Goal: Find specific page/section: Find specific page/section

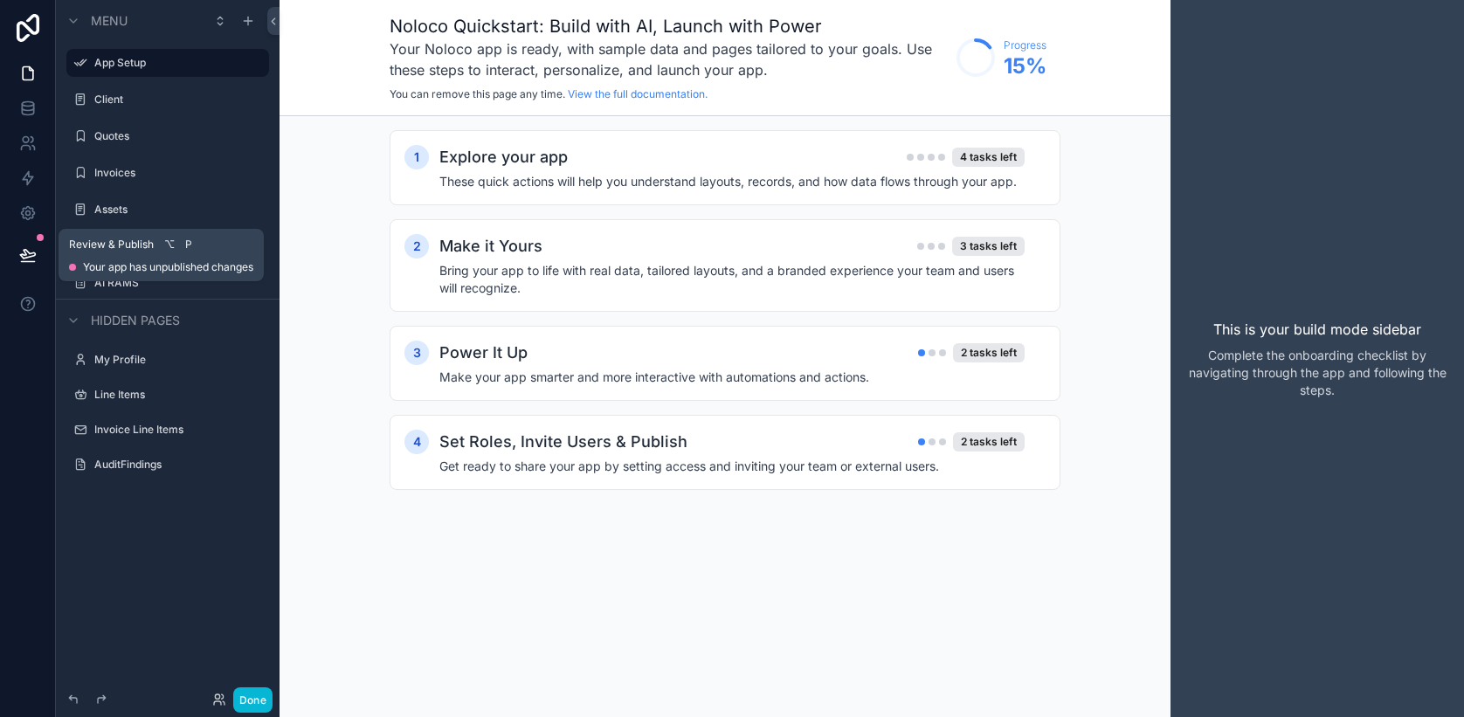
click at [36, 243] on button at bounding box center [28, 255] width 38 height 49
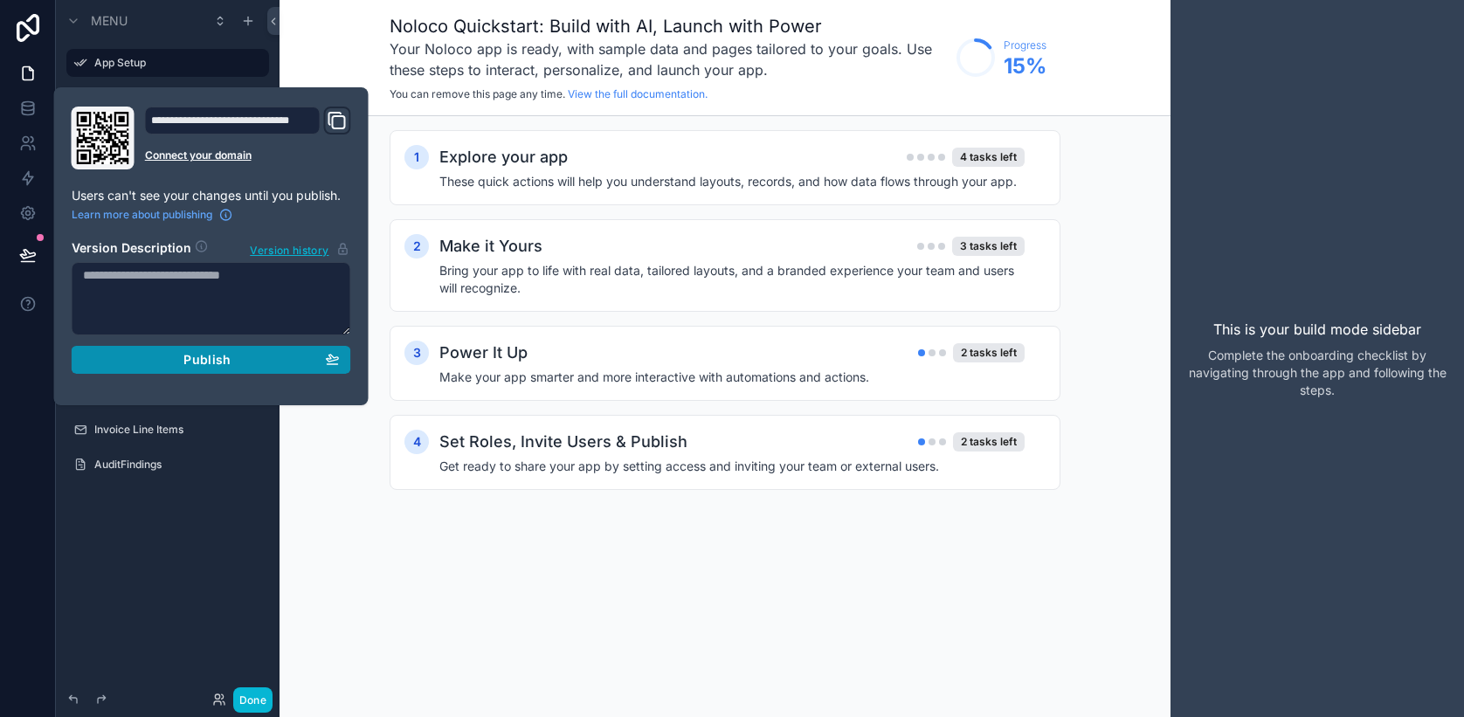
click at [151, 367] on div "Publish" at bounding box center [211, 360] width 257 height 16
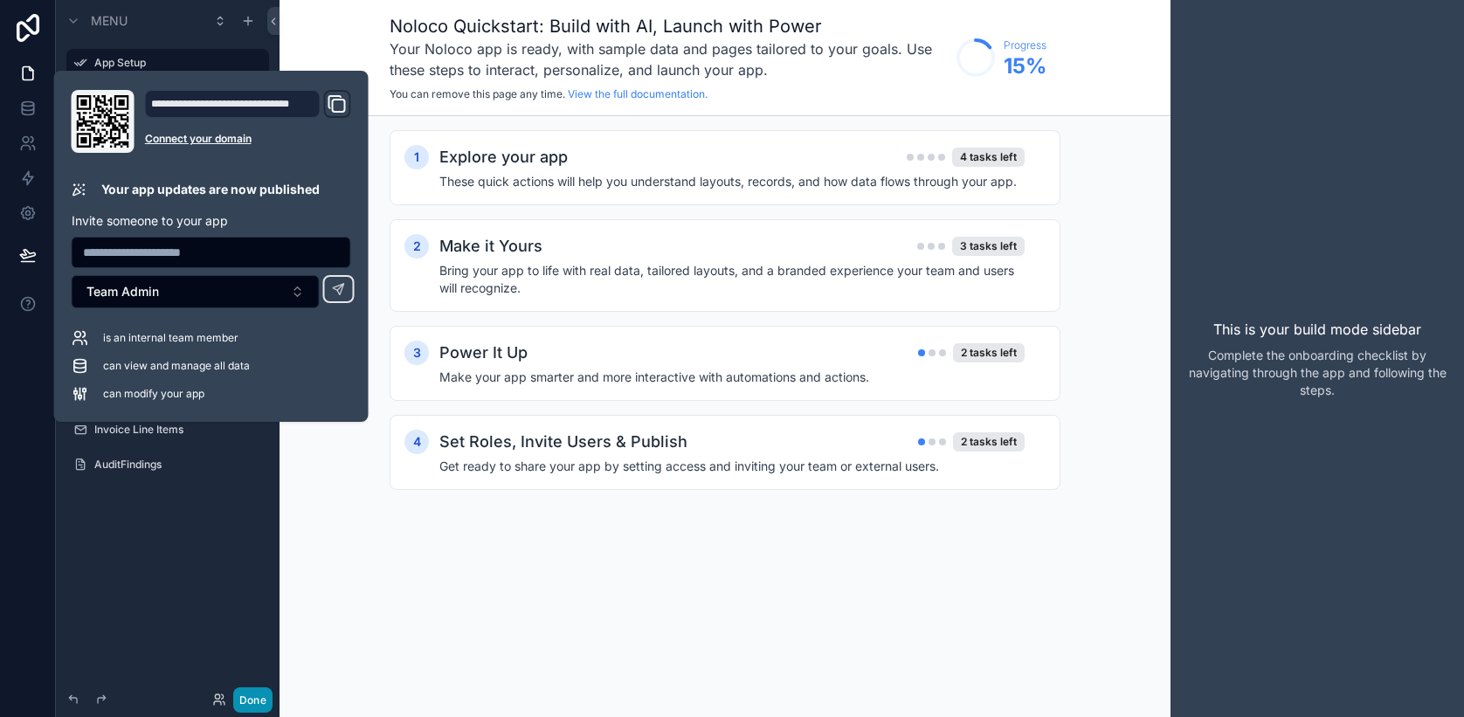
click at [250, 701] on button "Done" at bounding box center [252, 699] width 39 height 25
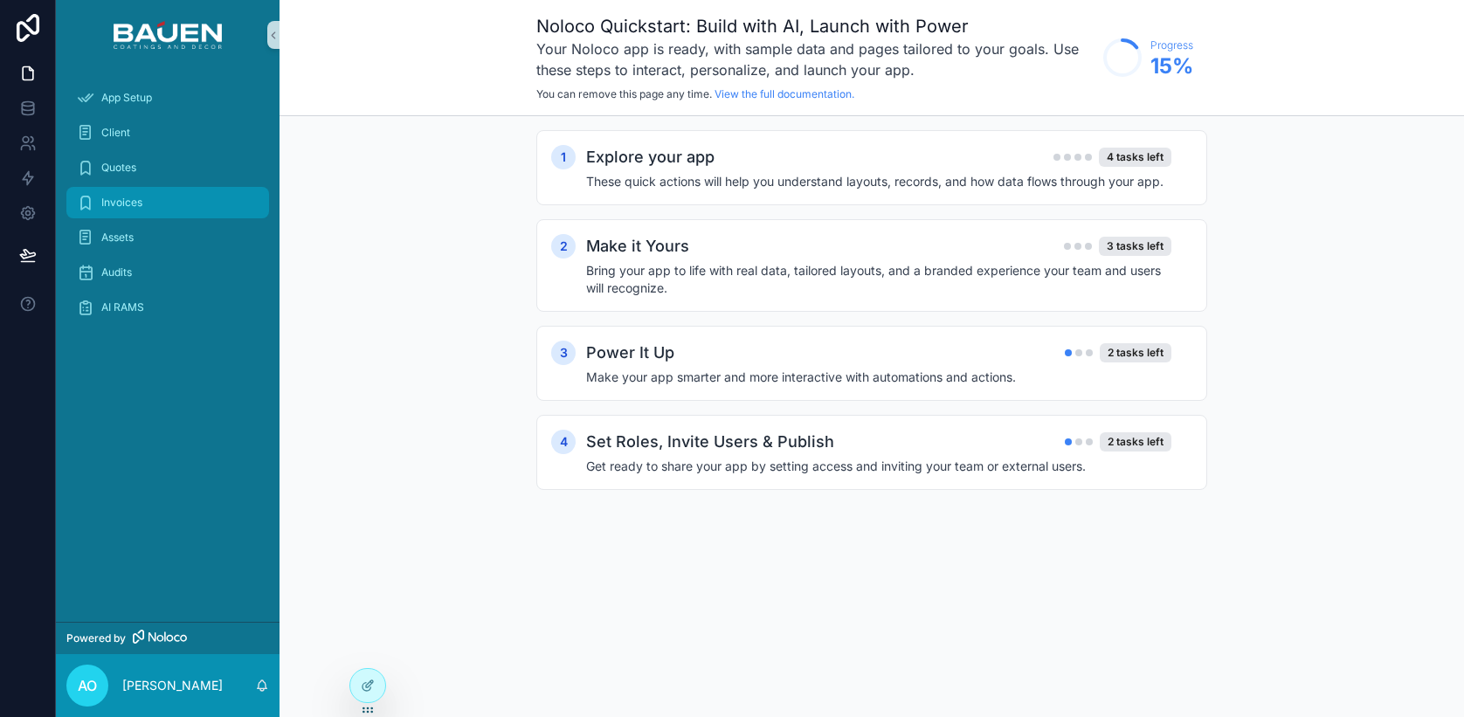
click at [150, 196] on div "Invoices" at bounding box center [168, 203] width 182 height 28
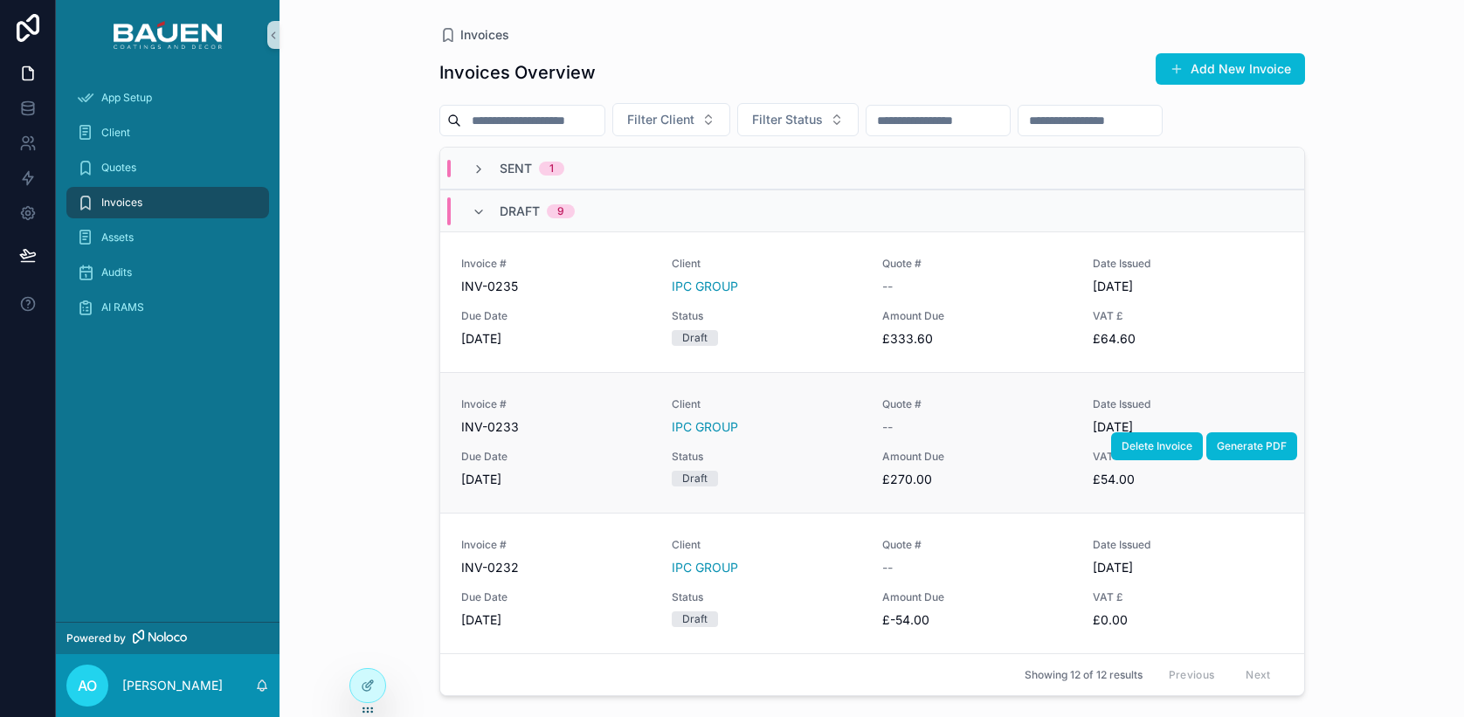
click at [586, 408] on span "Invoice #" at bounding box center [556, 404] width 190 height 14
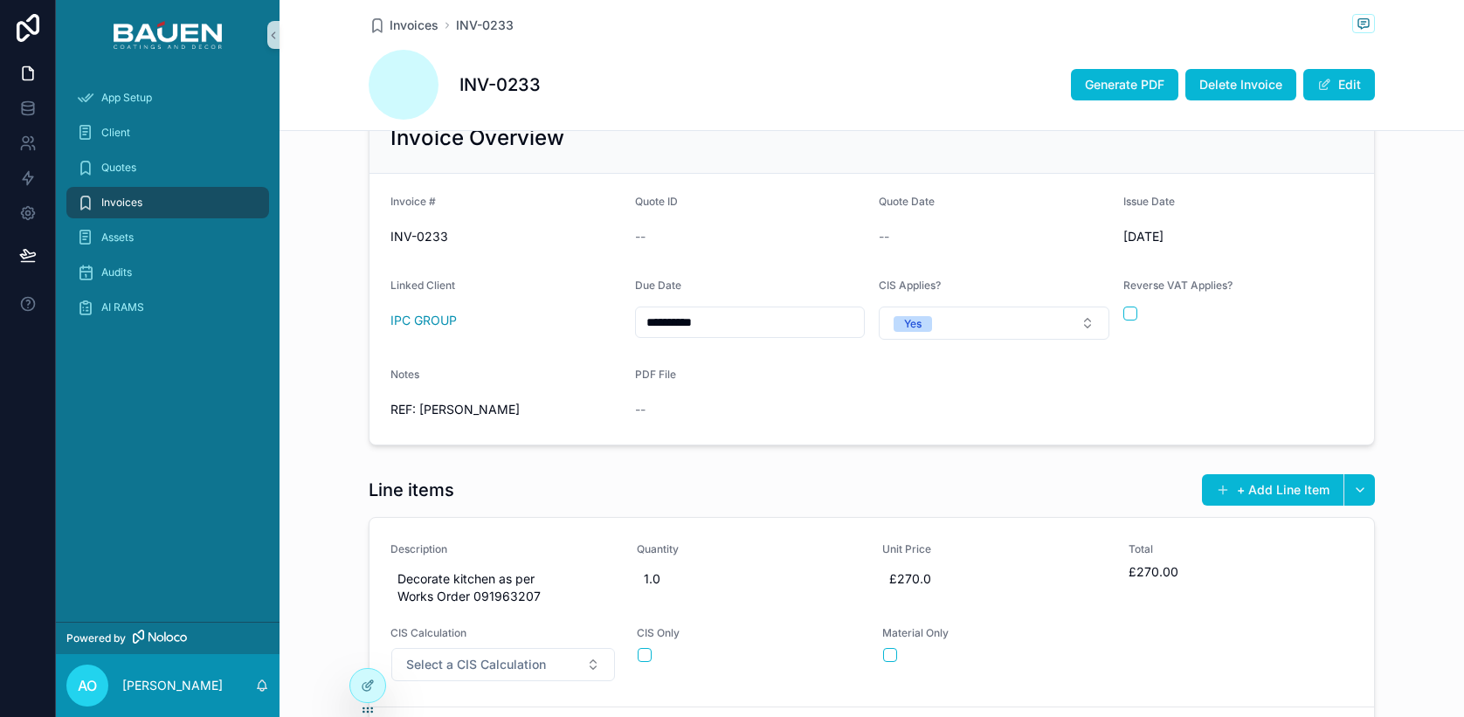
scroll to position [538, 0]
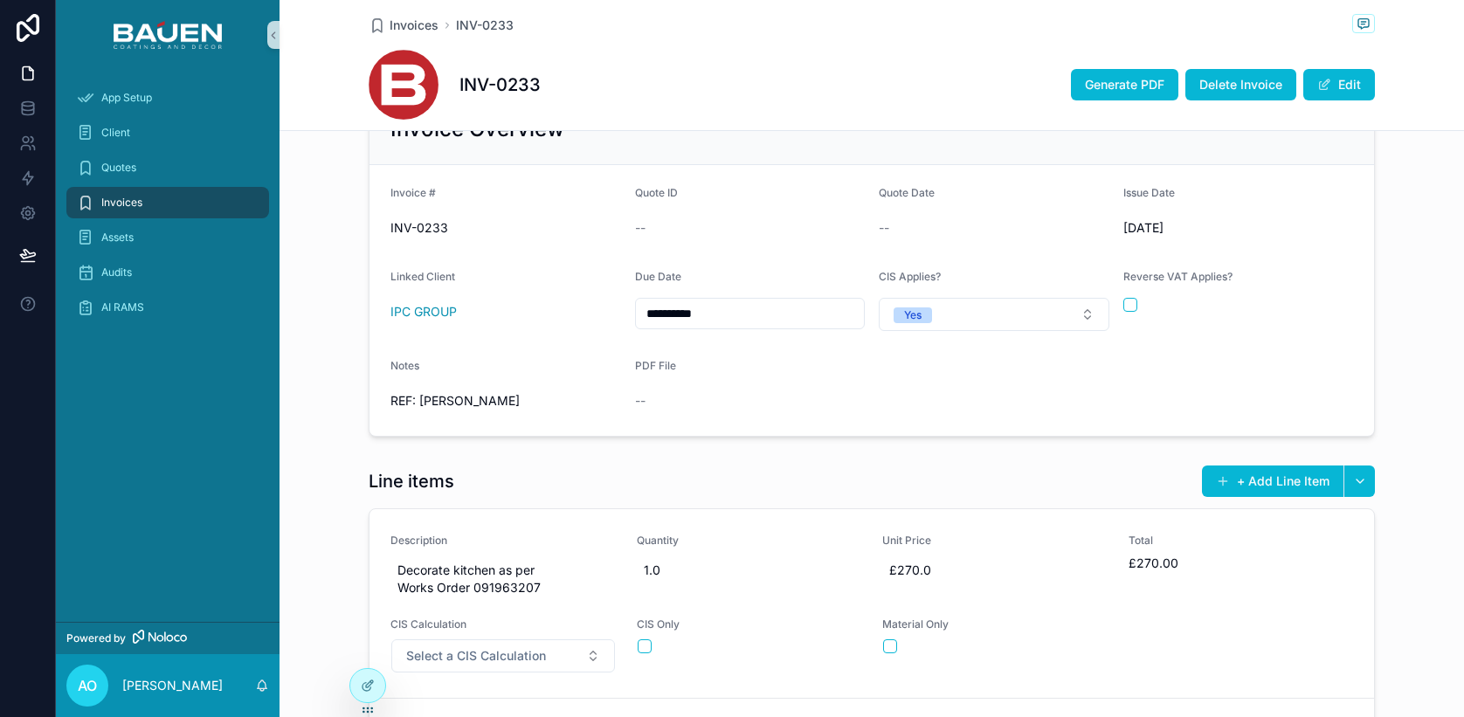
click at [105, 203] on span "Invoices" at bounding box center [121, 203] width 41 height 14
